Goal: Information Seeking & Learning: Check status

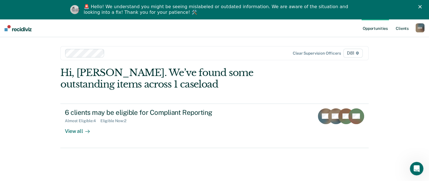
click at [405, 30] on link "Client s" at bounding box center [402, 28] width 15 height 18
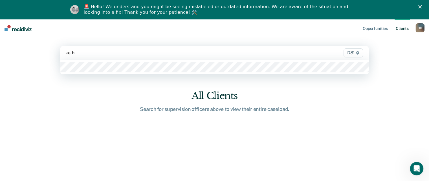
type input "kelhi"
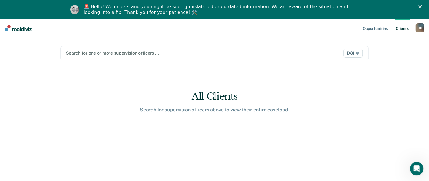
click at [119, 52] on div at bounding box center [170, 53] width 208 height 6
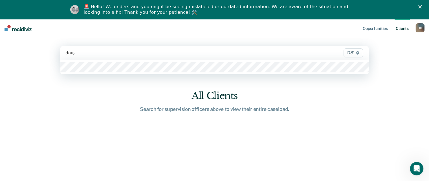
type input "daugh"
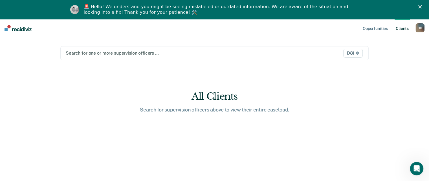
click at [103, 52] on div at bounding box center [170, 53] width 208 height 6
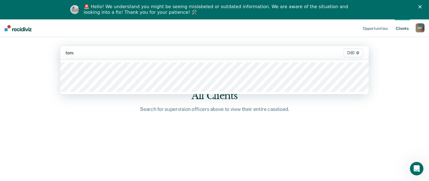
type input "[PERSON_NAME]"
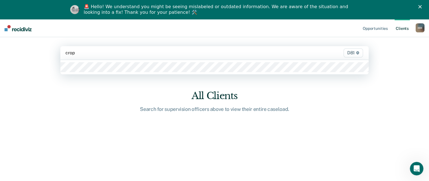
type input "cropl"
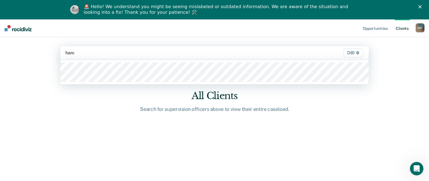
type input "[PERSON_NAME]"
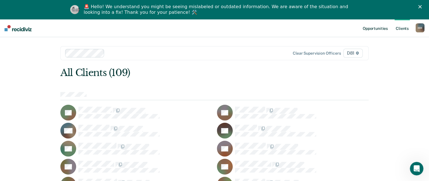
click at [375, 30] on link "Opportunities" at bounding box center [375, 28] width 27 height 18
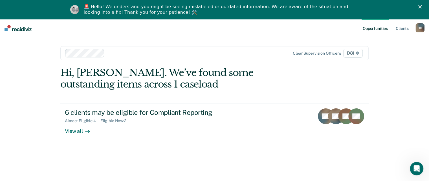
scroll to position [19, 0]
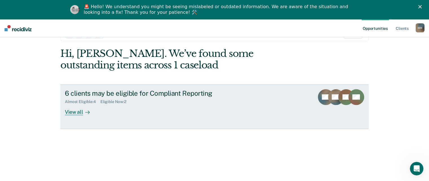
click at [157, 103] on div "Almost Eligible : 4 Eligible Now : 2" at bounding box center [164, 100] width 198 height 7
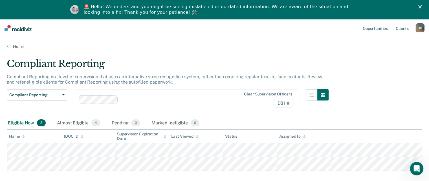
scroll to position [30, 0]
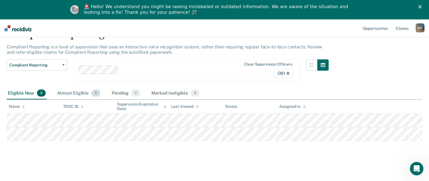
click at [80, 91] on div "Almost Eligible 4" at bounding box center [79, 93] width 46 height 12
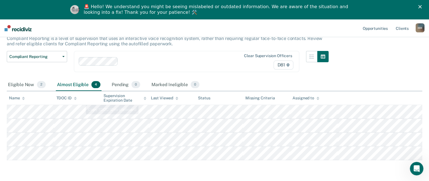
scroll to position [40, 0]
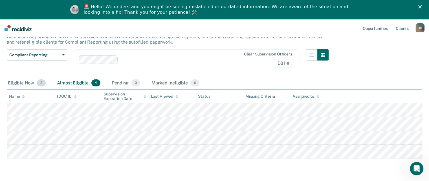
click at [25, 84] on div "Eligible Now 2" at bounding box center [27, 83] width 40 height 12
